Goal: Information Seeking & Learning: Find specific fact

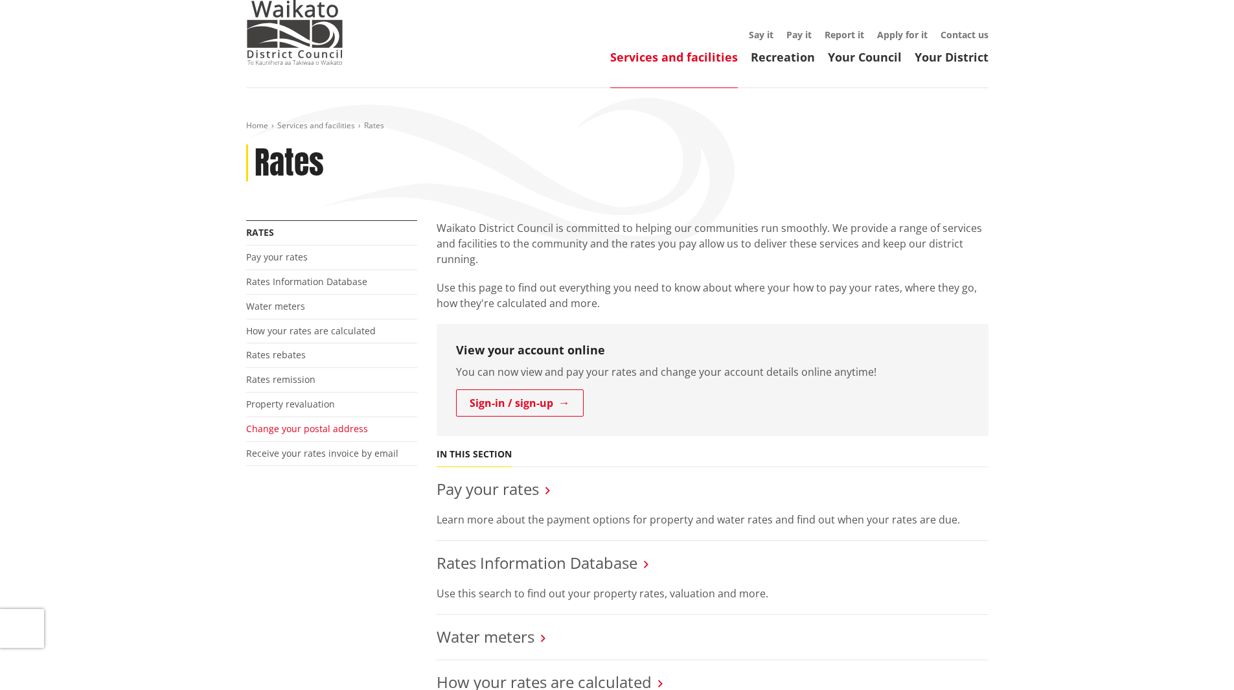
scroll to position [65, 0]
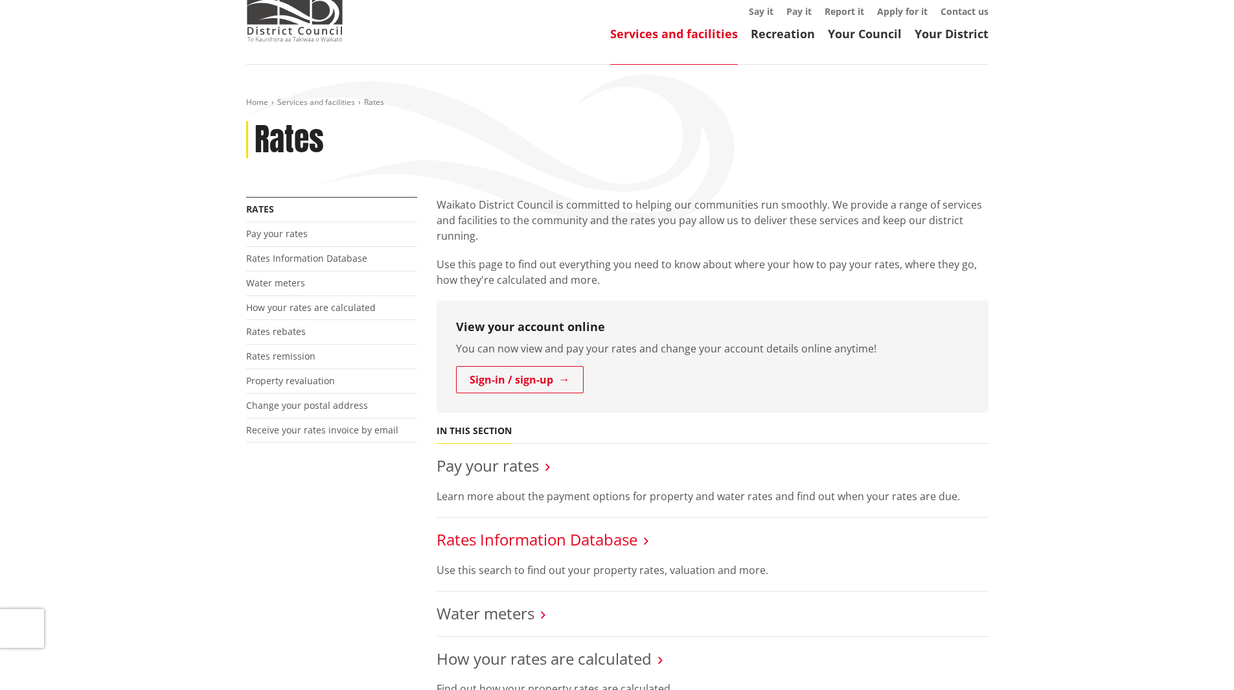
click at [486, 548] on link "Rates Information Database" at bounding box center [536, 538] width 201 height 21
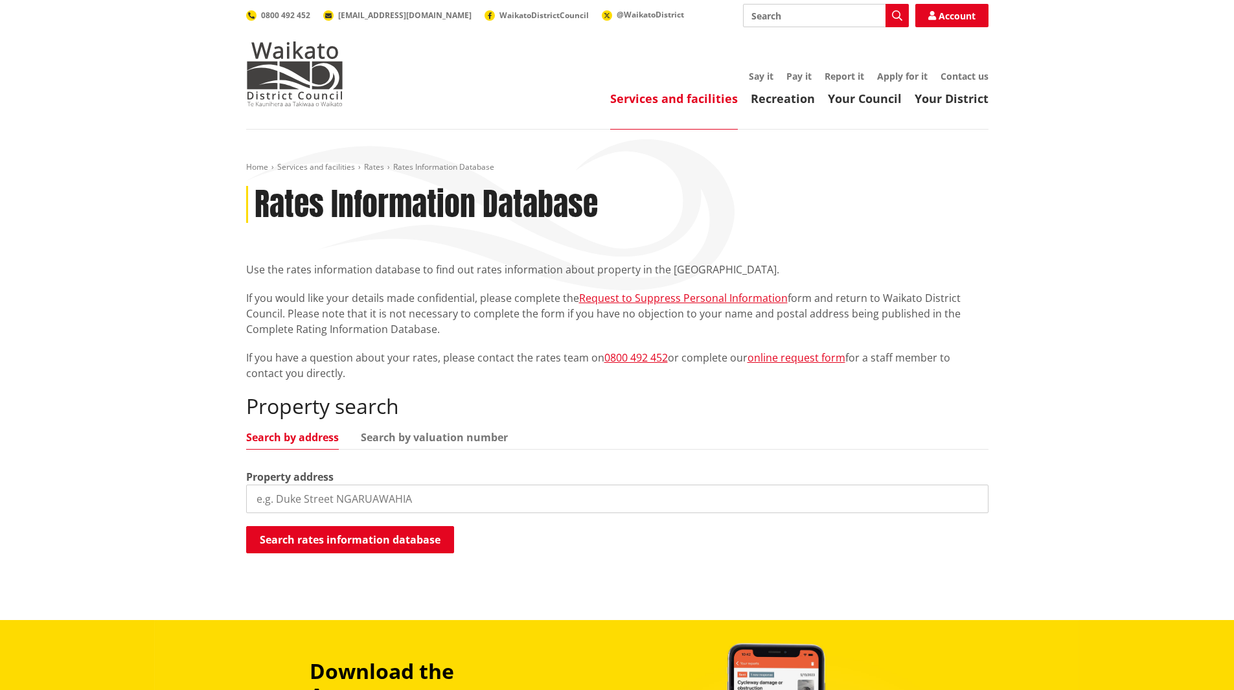
click at [323, 497] on input "search" at bounding box center [617, 498] width 742 height 28
click at [399, 438] on link "Search by valuation number" at bounding box center [434, 437] width 147 height 10
click at [308, 490] on input "search" at bounding box center [617, 498] width 742 height 28
paste input "SA56B/6"
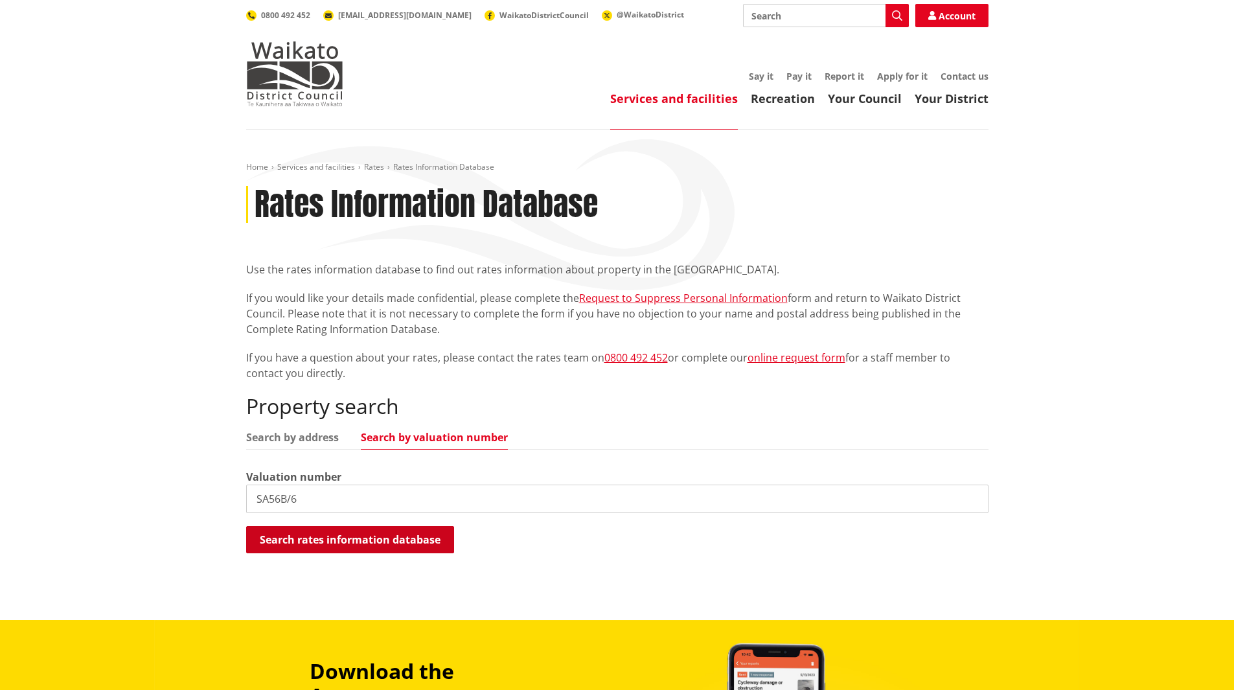
click at [327, 537] on button "Search rates information database" at bounding box center [350, 539] width 208 height 27
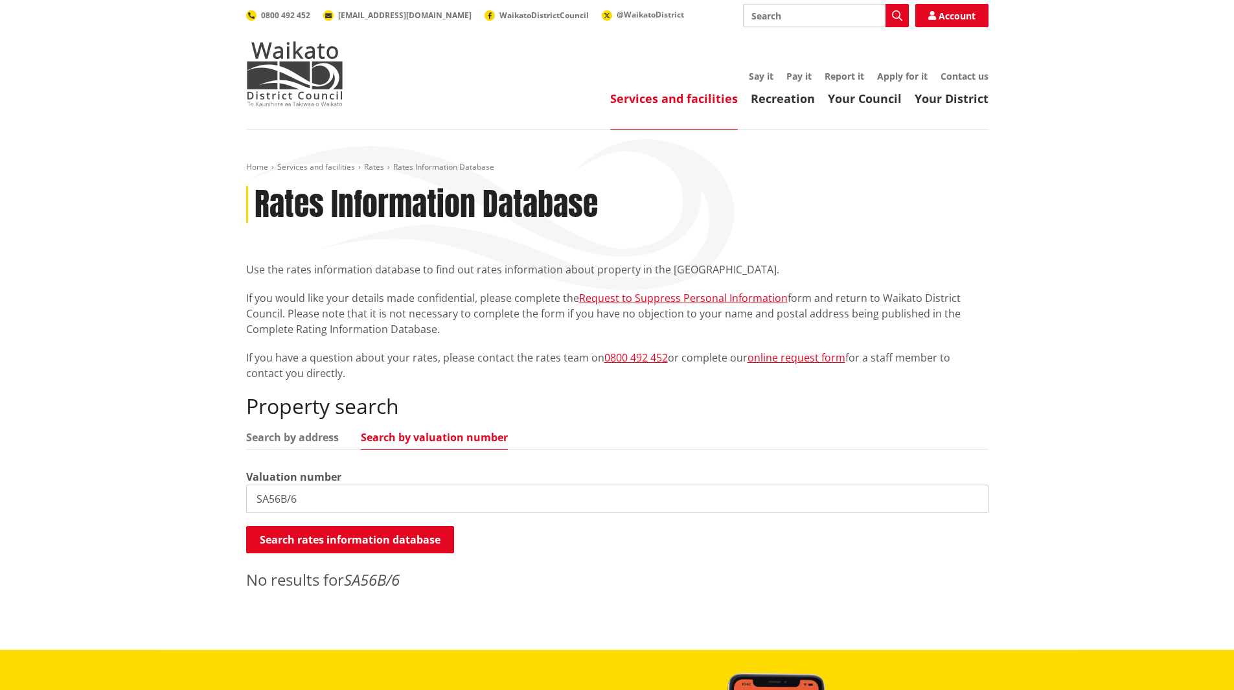
drag, startPoint x: 289, startPoint y: 433, endPoint x: 292, endPoint y: 444, distance: 11.5
click at [289, 433] on link "Search by address" at bounding box center [292, 437] width 93 height 10
drag, startPoint x: 306, startPoint y: 502, endPoint x: 181, endPoint y: 503, distance: 124.3
click at [180, 503] on div "Home Services and facilities Rates Rates Information Database Rates Information…" at bounding box center [617, 390] width 1234 height 520
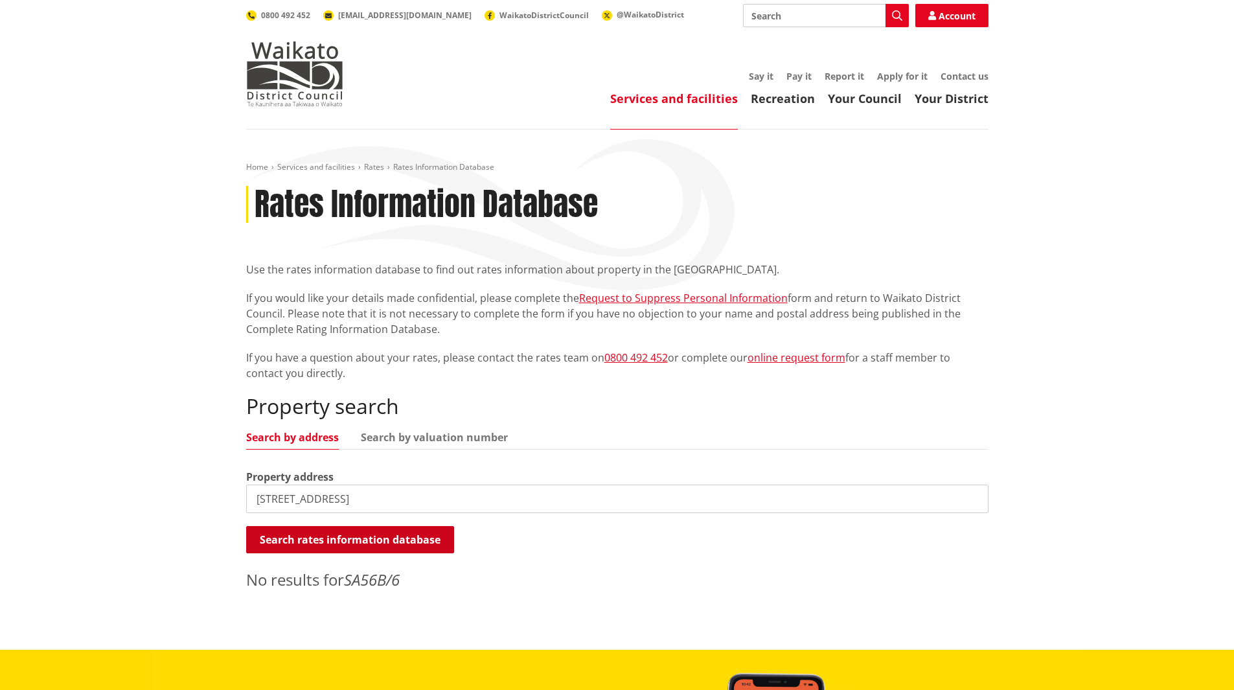
type input "8 mackay road"
click at [291, 536] on button "Search rates information database" at bounding box center [350, 539] width 208 height 27
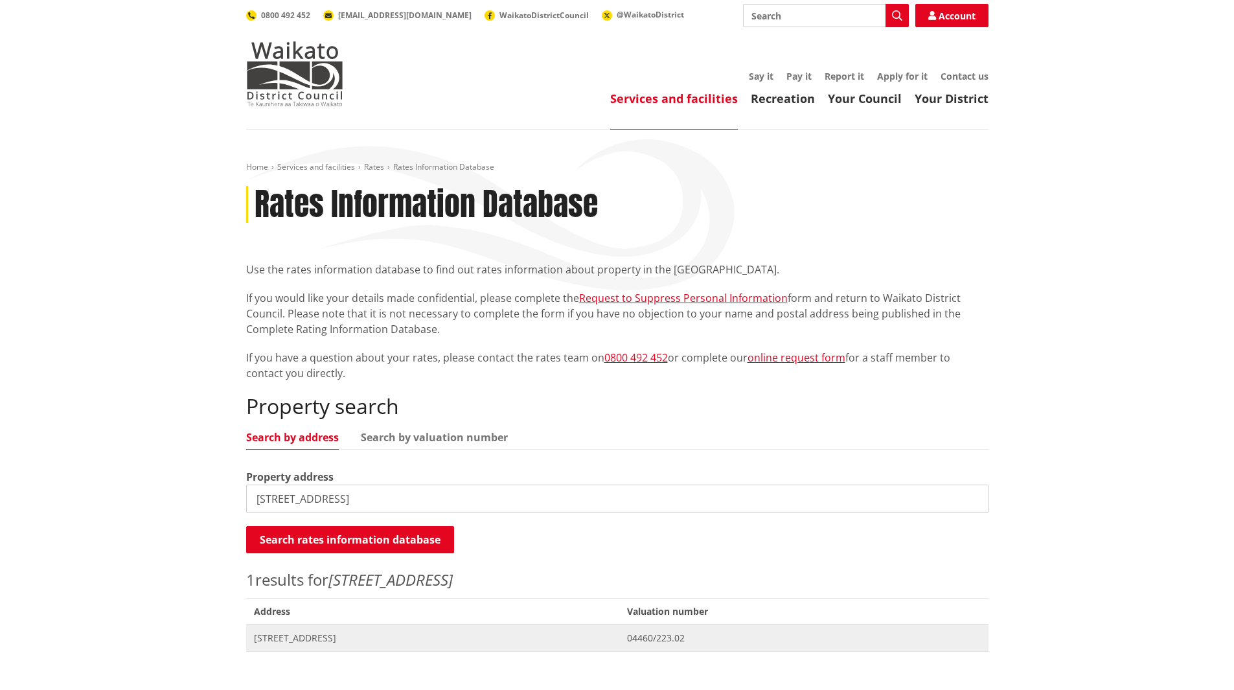
click at [302, 636] on span "[STREET_ADDRESS]" at bounding box center [433, 637] width 358 height 13
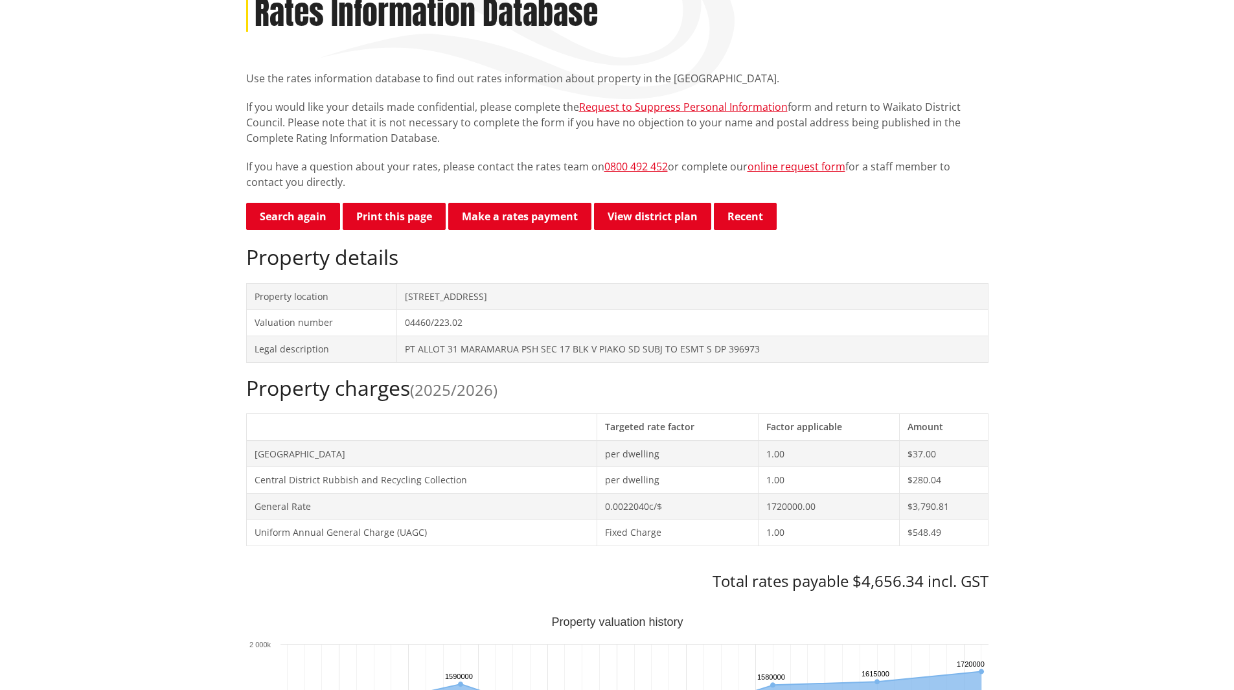
scroll to position [194, 0]
